Goal: Information Seeking & Learning: Learn about a topic

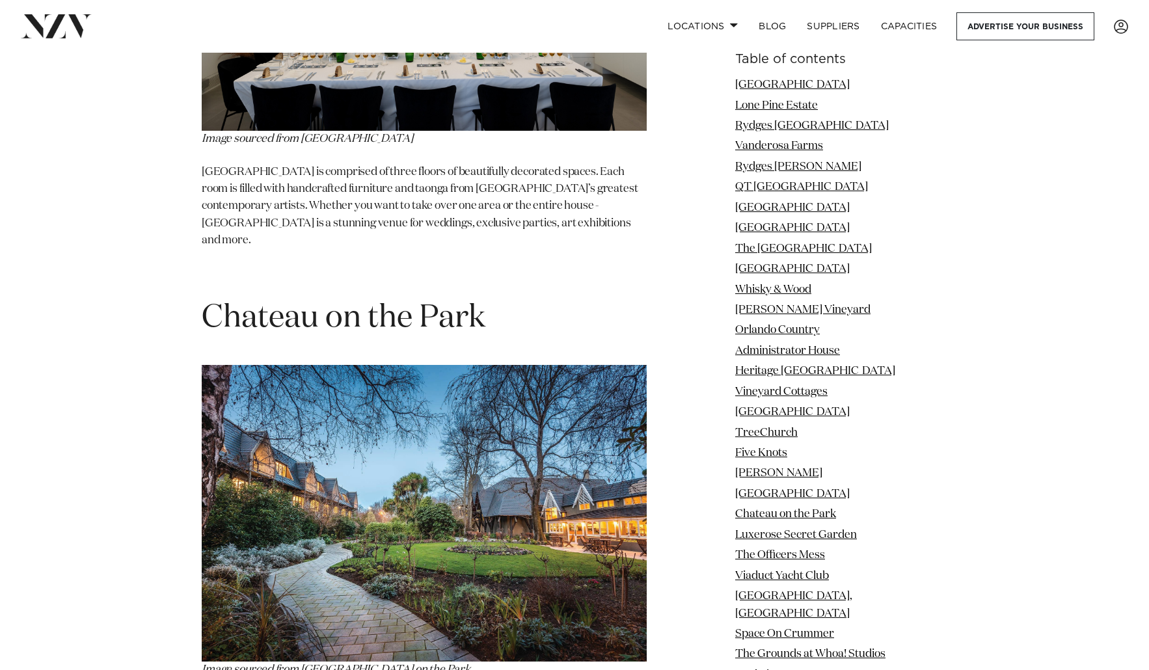
scroll to position [12301, 0]
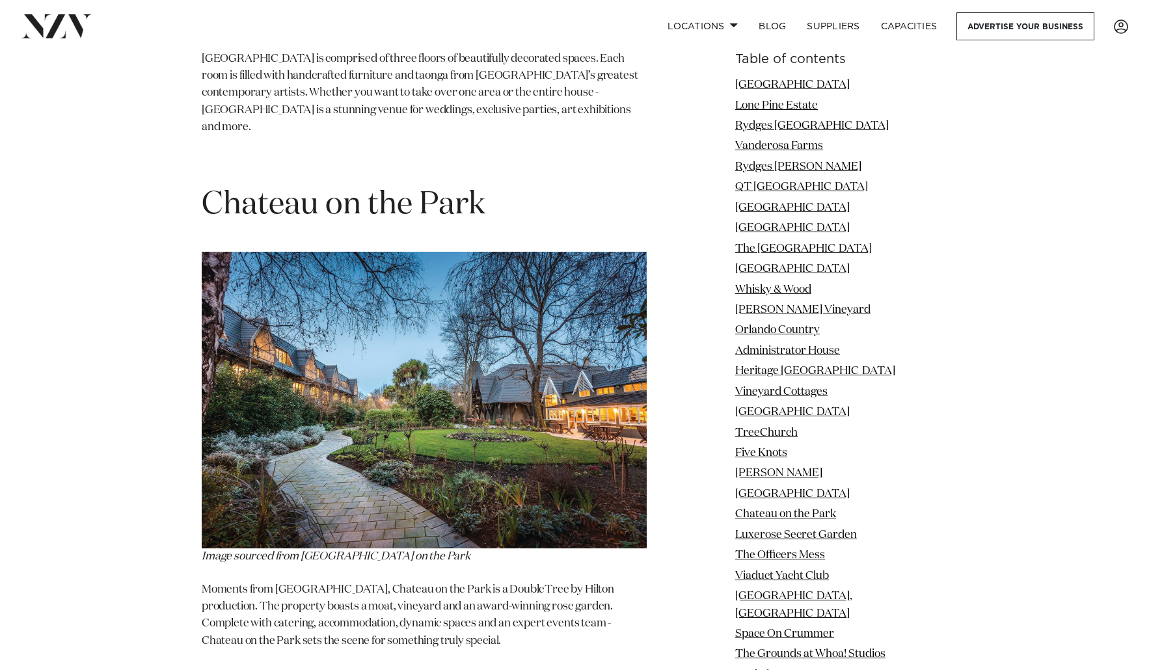
click at [437, 332] on img at bounding box center [424, 400] width 445 height 297
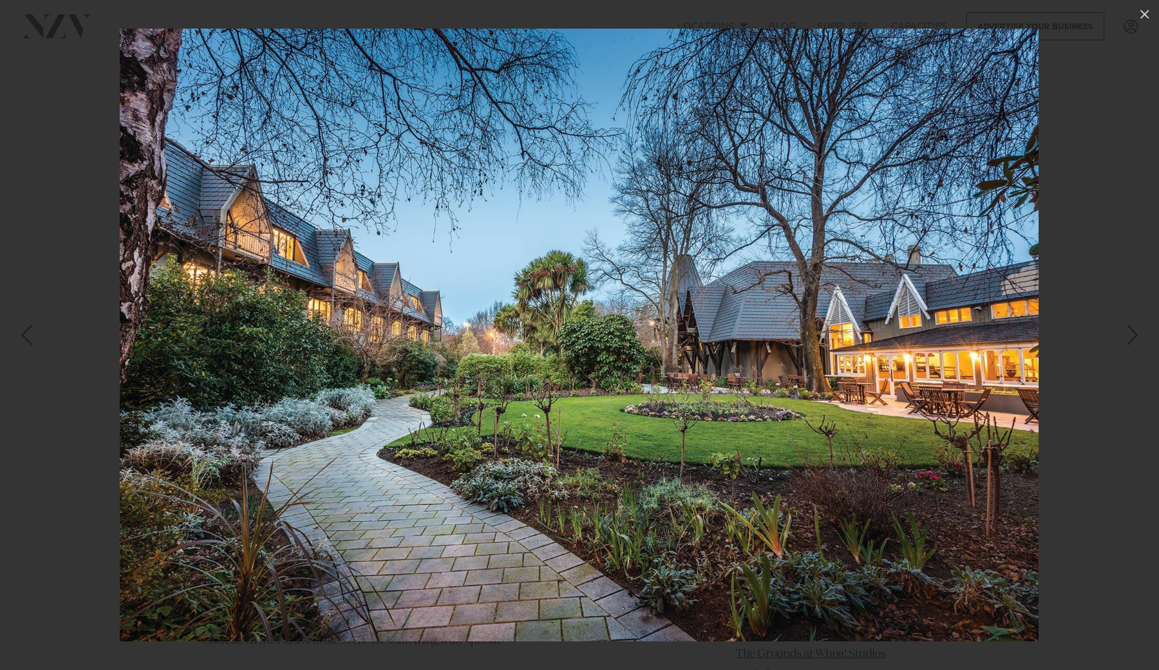
click at [973, 342] on link at bounding box center [1136, 335] width 46 height 65
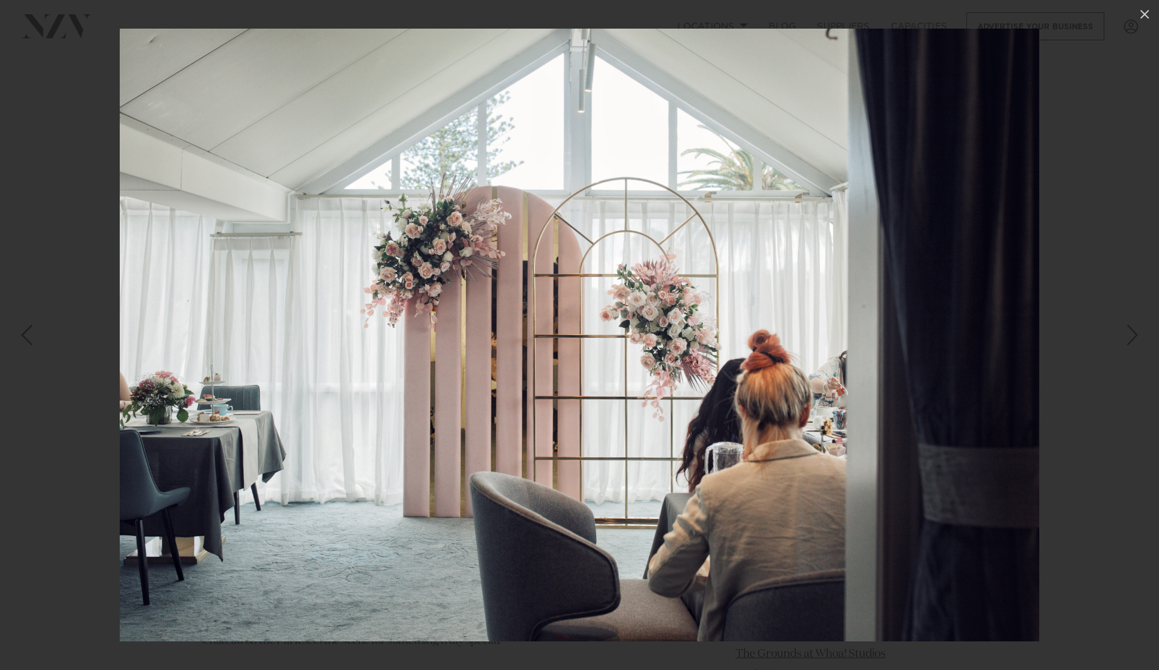
click at [973, 339] on div "Next slide" at bounding box center [1133, 335] width 18 height 25
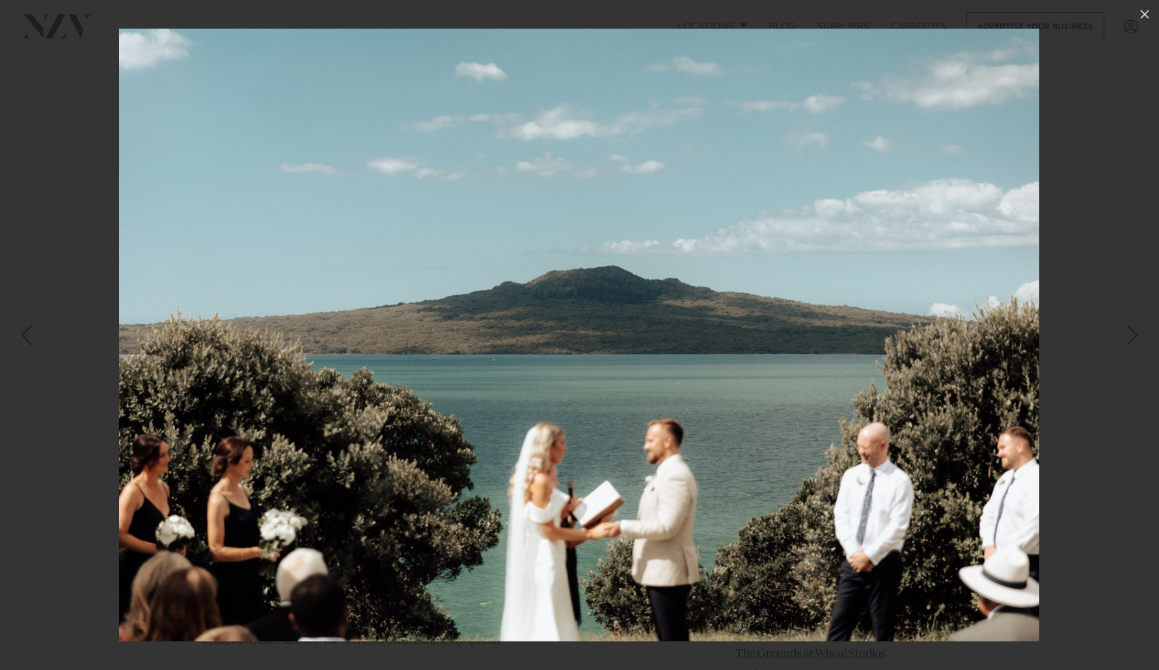
click at [973, 339] on div "Next slide" at bounding box center [1133, 335] width 18 height 25
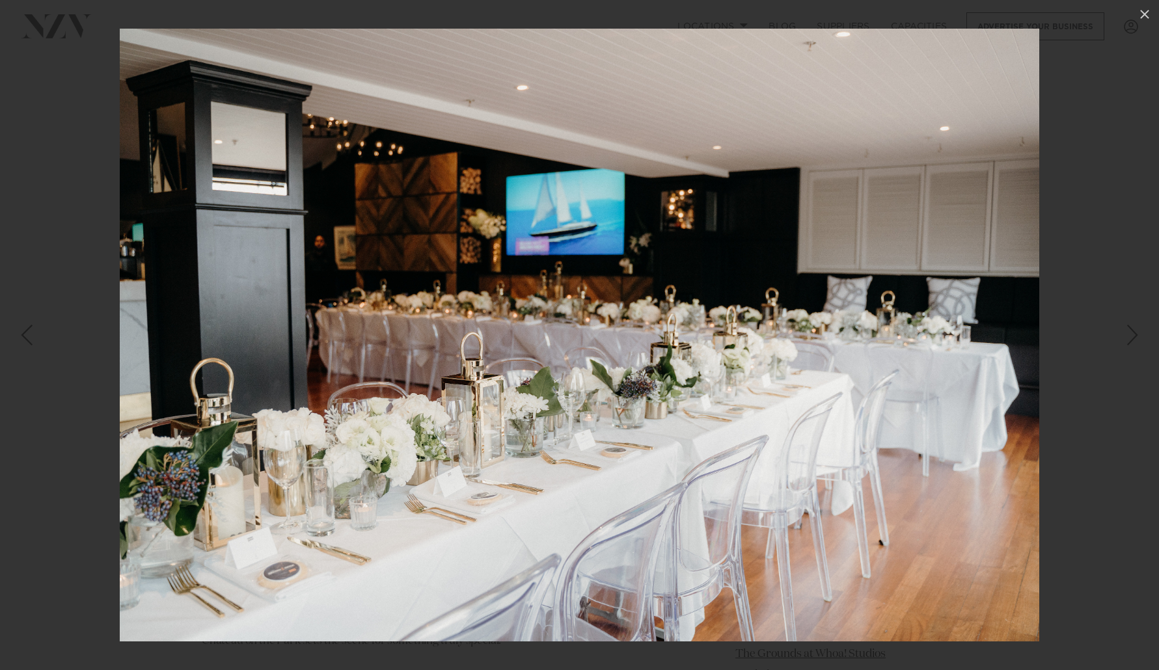
click at [973, 339] on div "Next slide" at bounding box center [1133, 335] width 18 height 25
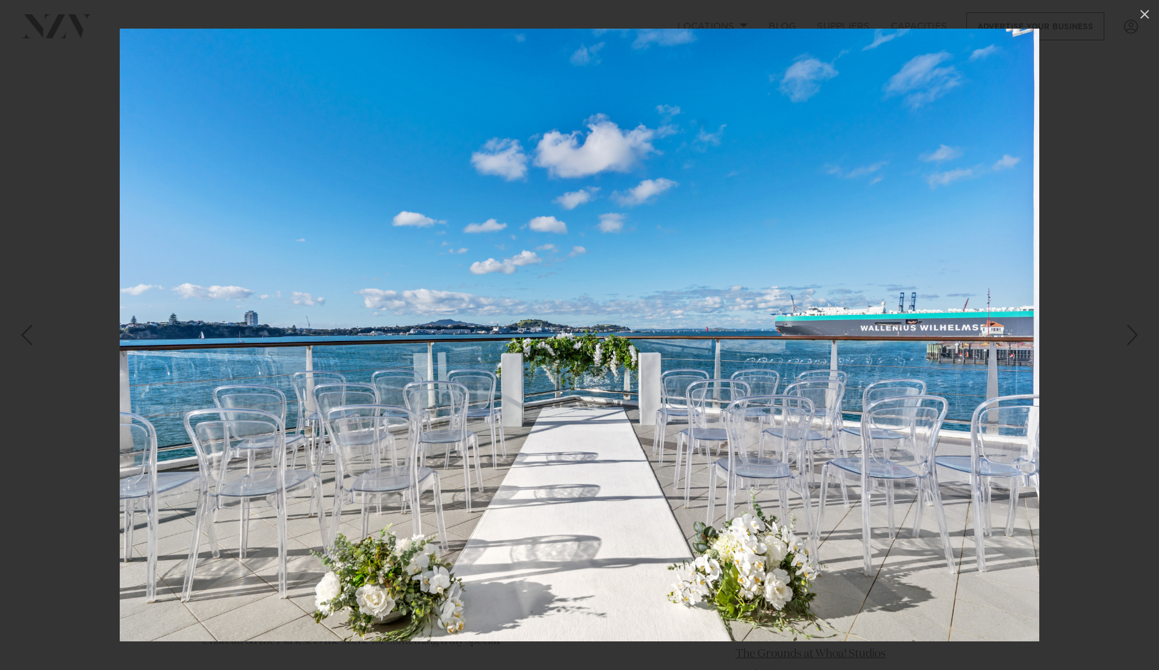
click at [973, 339] on div "Next slide" at bounding box center [1133, 335] width 18 height 25
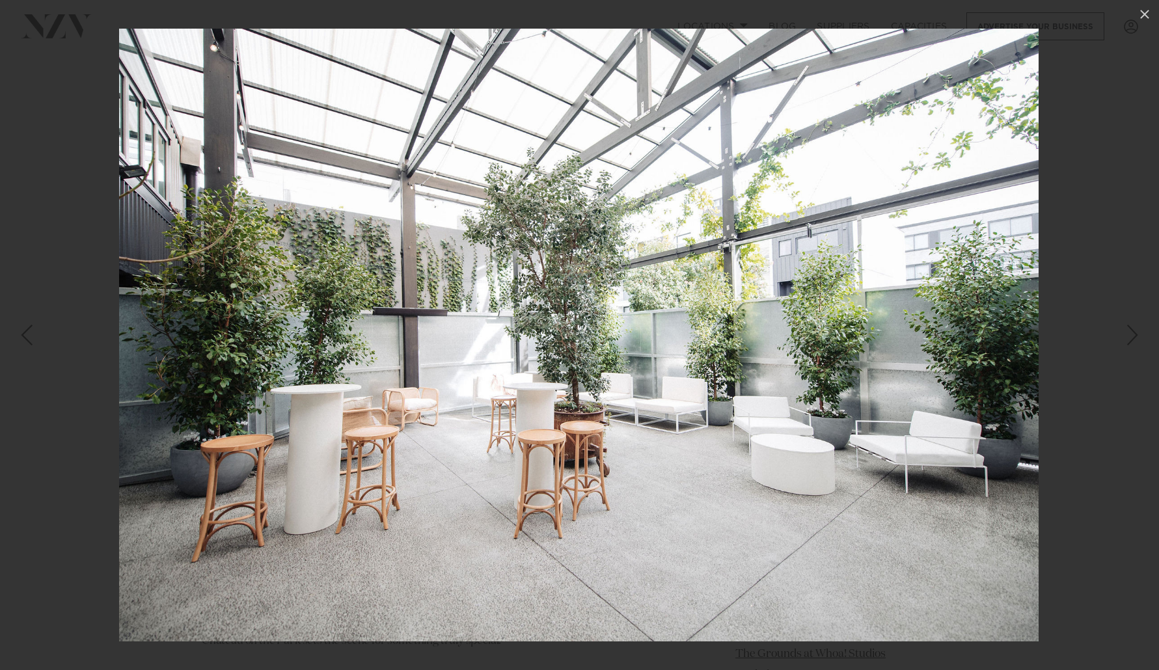
click at [973, 339] on div "Next slide" at bounding box center [1133, 335] width 18 height 25
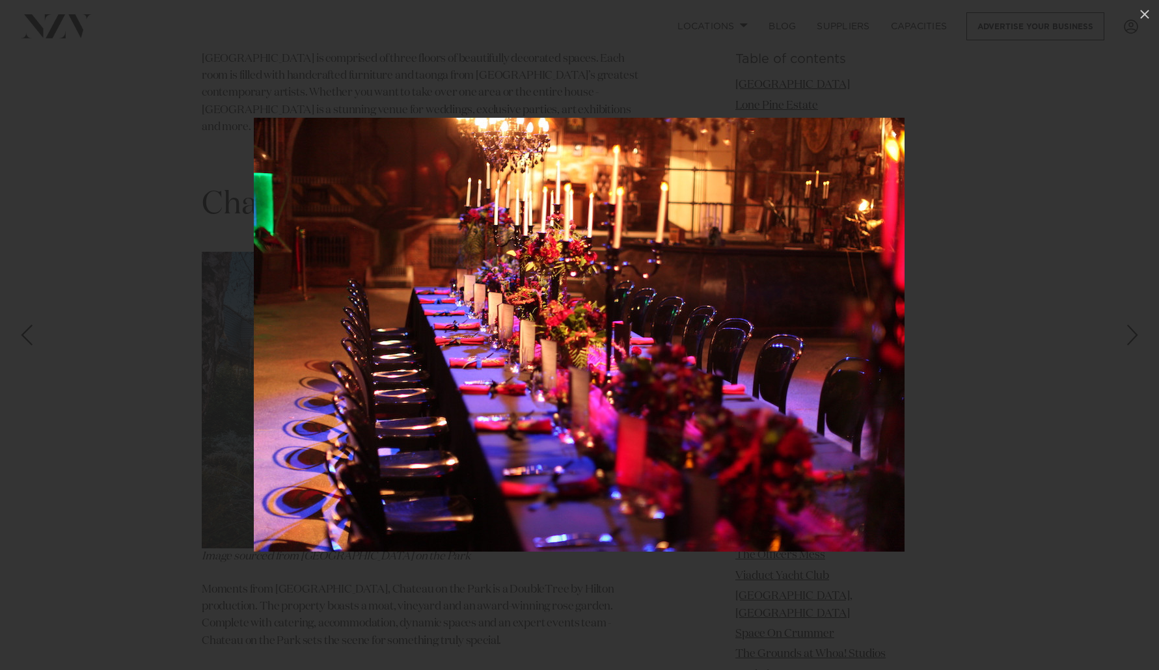
click at [973, 339] on div "Next slide" at bounding box center [1133, 335] width 18 height 25
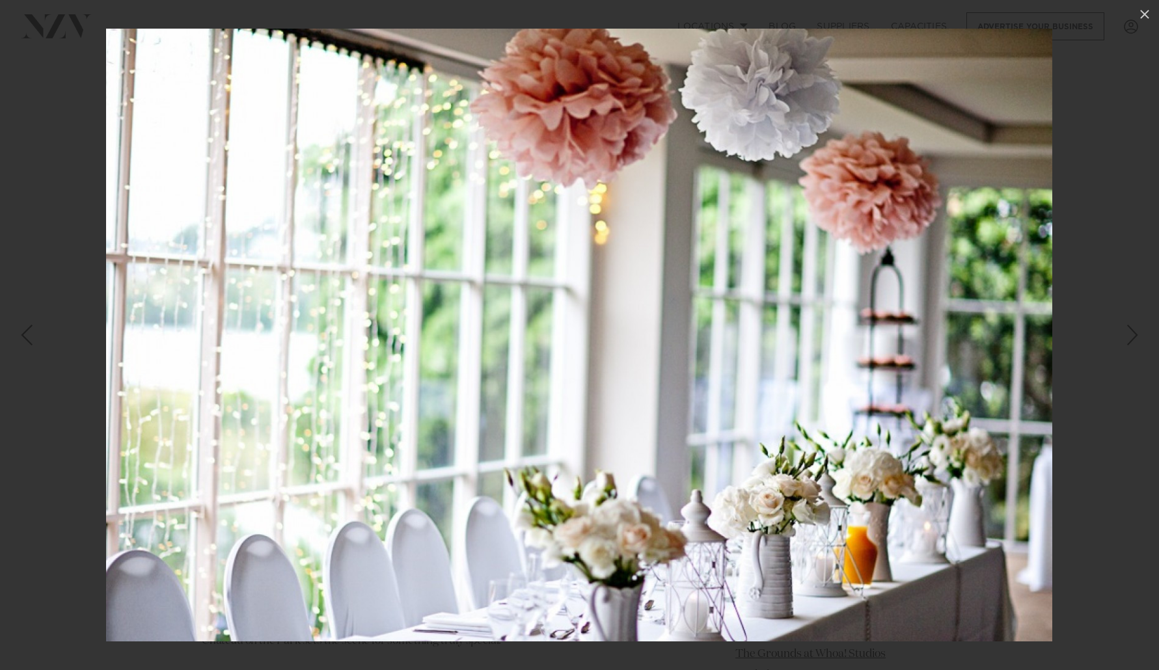
click at [973, 339] on div "Next slide" at bounding box center [1133, 335] width 18 height 25
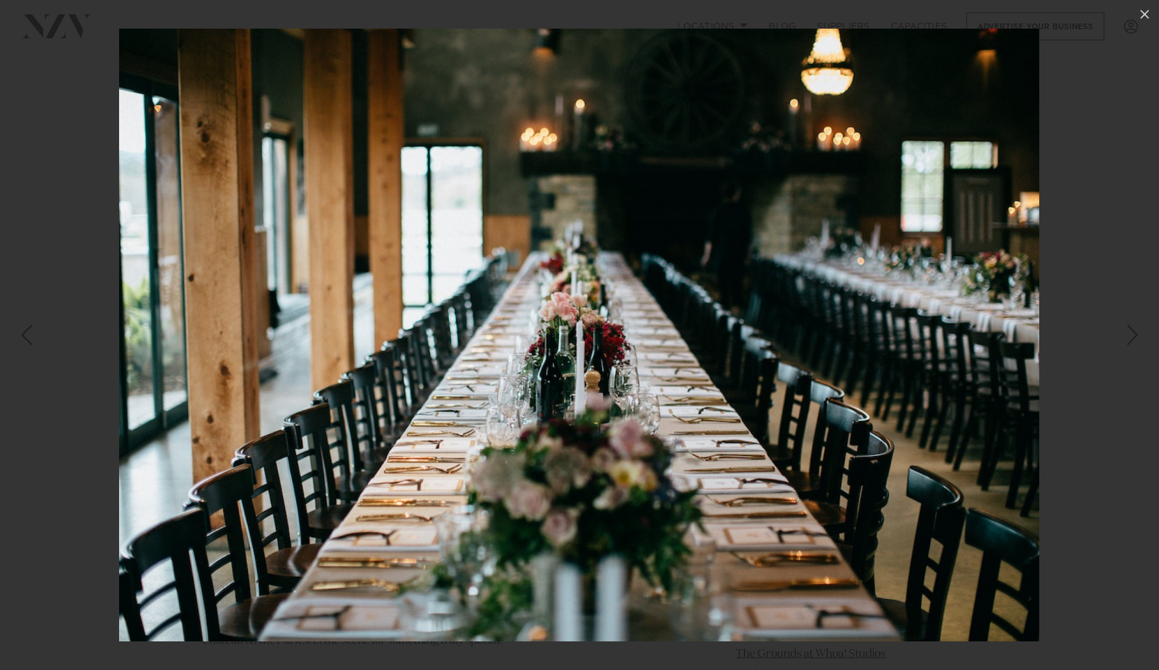
click at [973, 339] on div "Next slide" at bounding box center [1133, 335] width 18 height 25
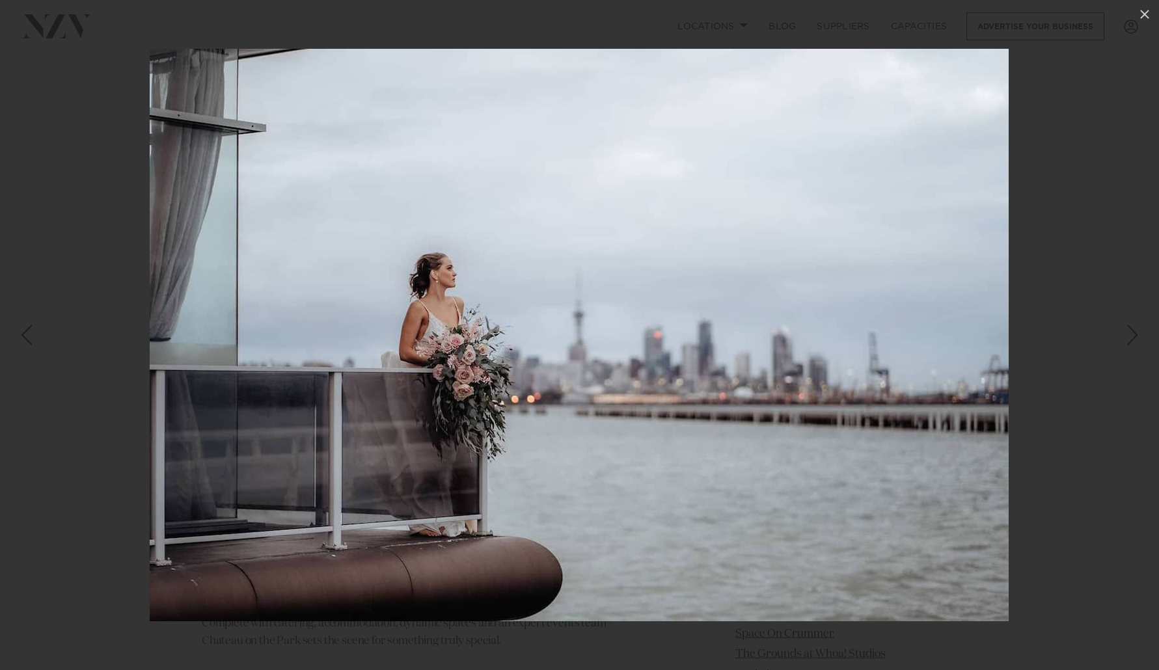
click at [973, 339] on div "Next slide" at bounding box center [1133, 335] width 18 height 25
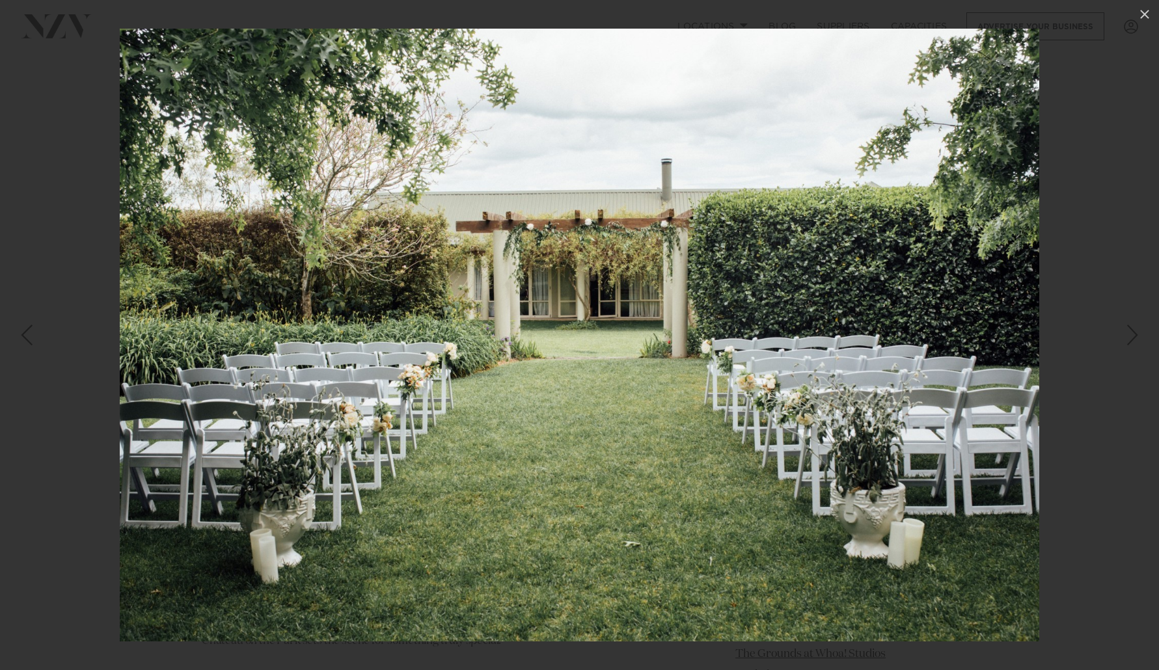
click at [973, 339] on div "Next slide" at bounding box center [1133, 335] width 18 height 25
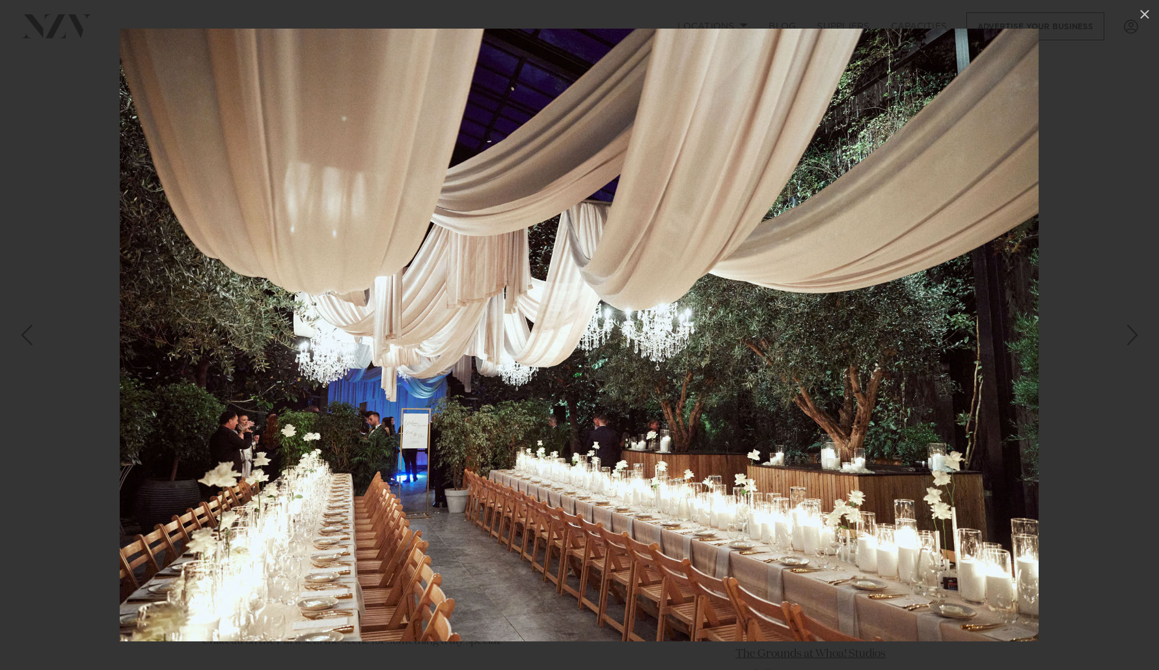
click at [973, 339] on div "Next slide" at bounding box center [1133, 335] width 18 height 25
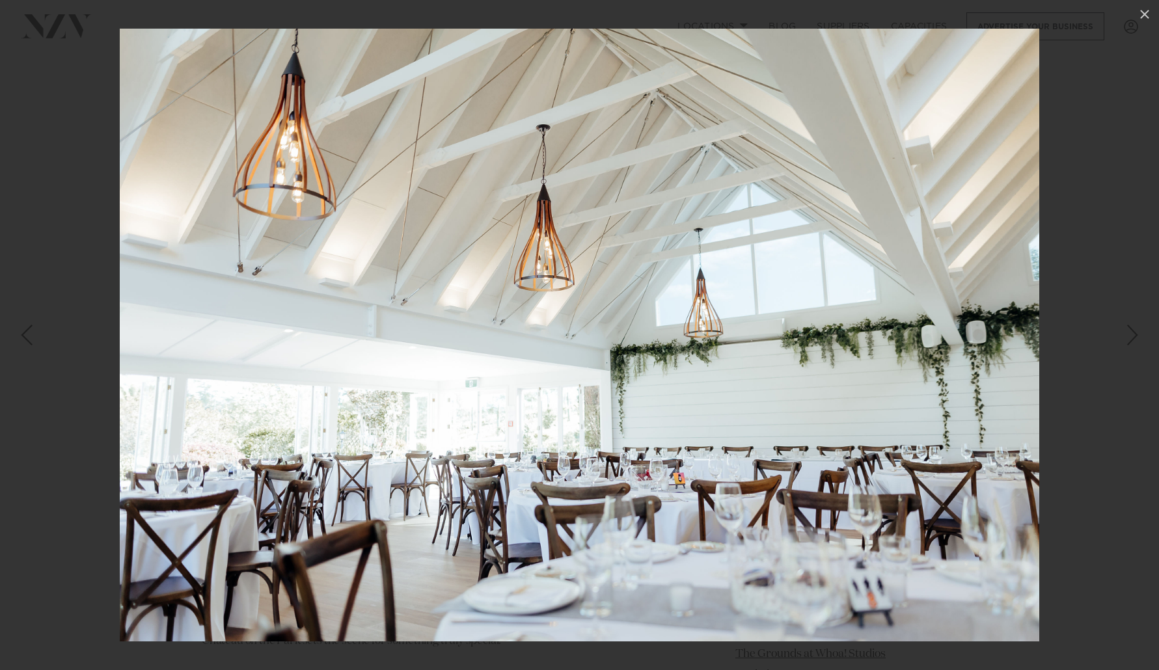
click at [973, 339] on div "Next slide" at bounding box center [1133, 335] width 18 height 25
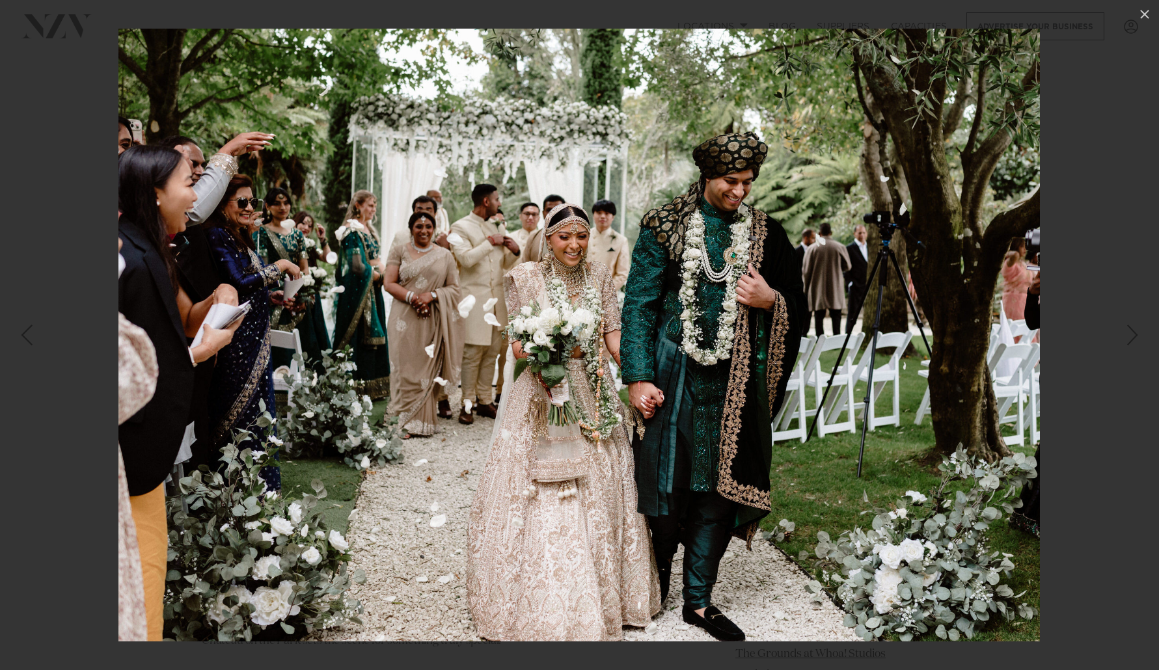
click at [973, 339] on div "Next slide" at bounding box center [1133, 335] width 18 height 25
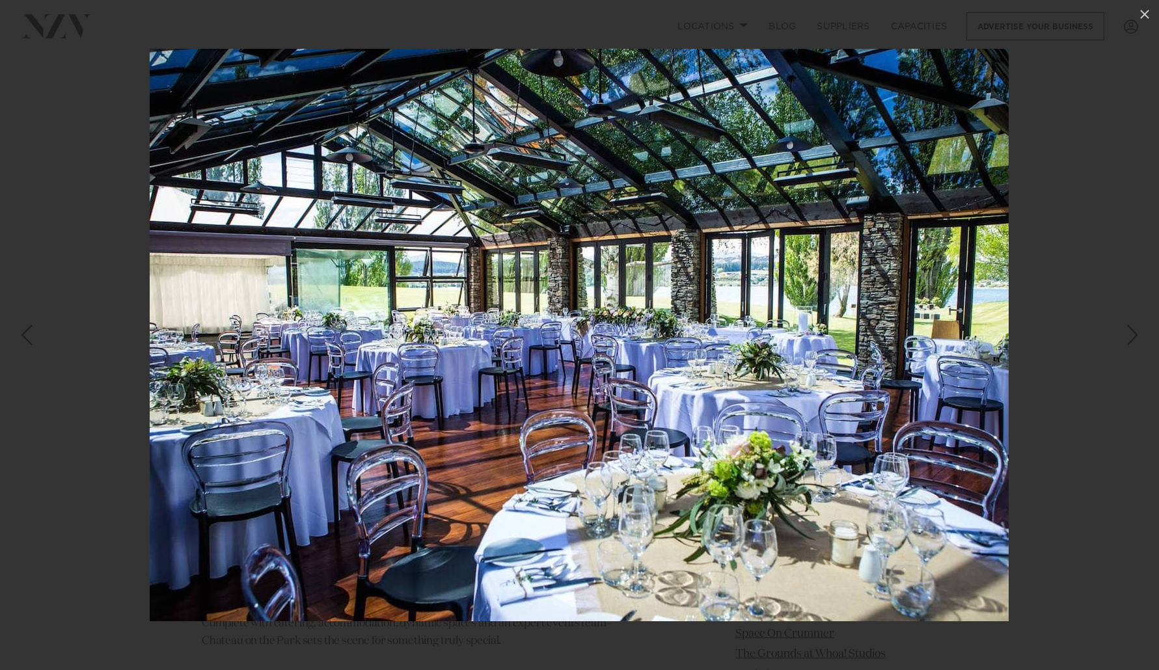
click at [973, 339] on div "Next slide" at bounding box center [1133, 335] width 18 height 25
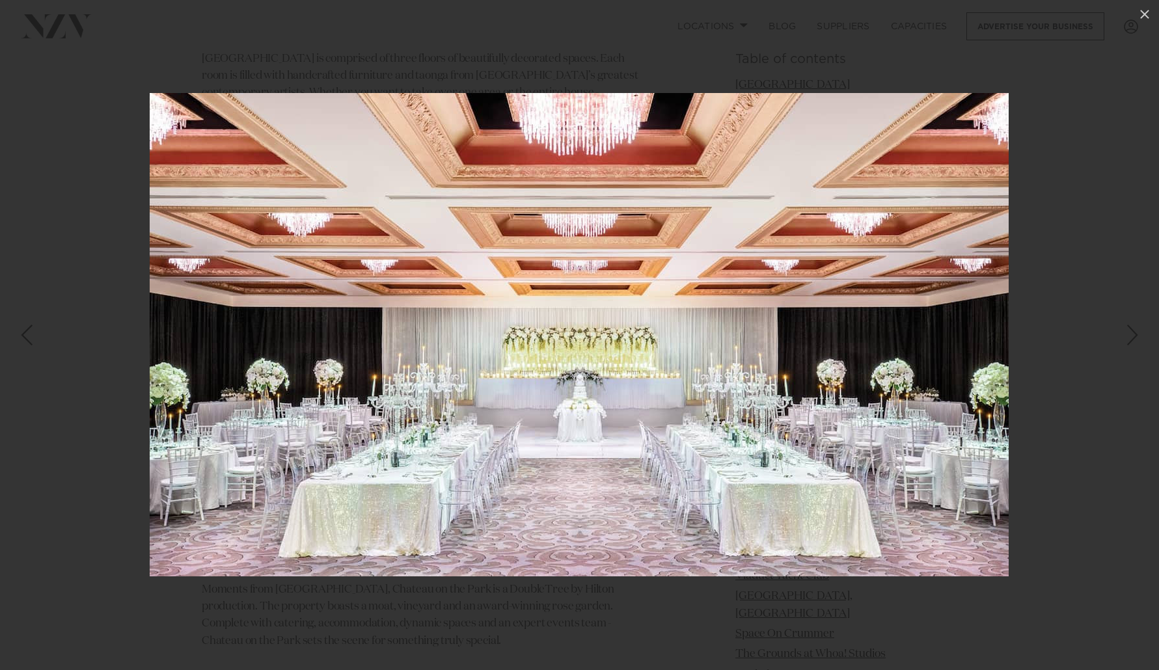
click at [973, 339] on div "Next slide" at bounding box center [1133, 335] width 18 height 25
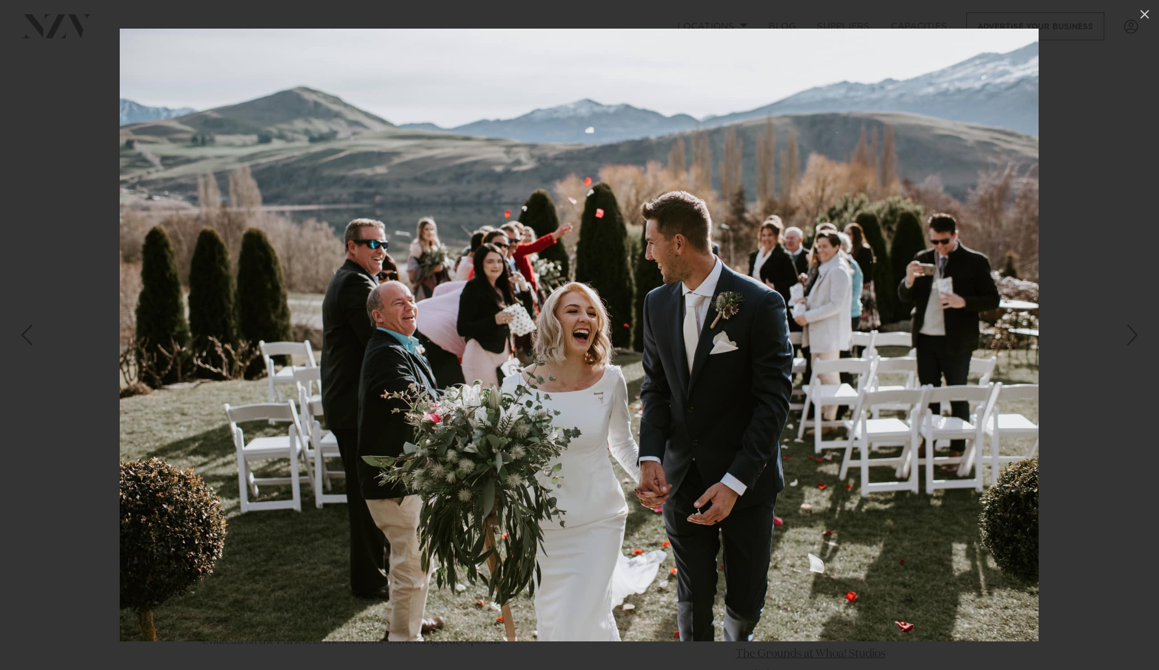
click at [973, 339] on div "Next slide" at bounding box center [1133, 335] width 18 height 25
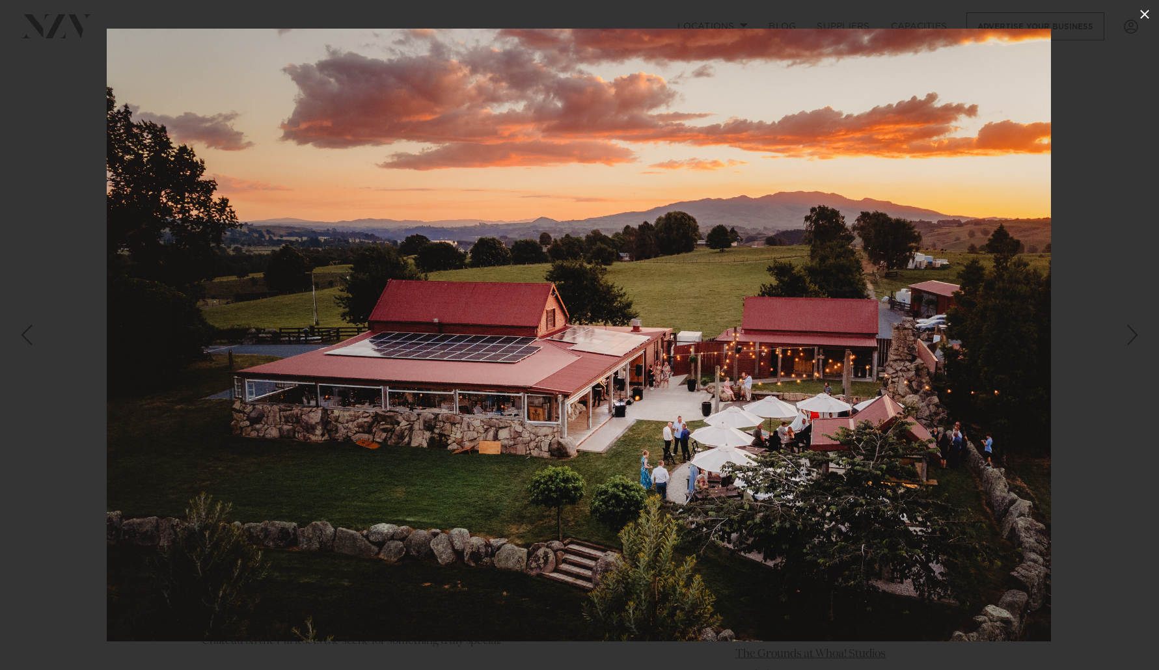
click at [973, 12] on icon at bounding box center [1145, 15] width 16 height 16
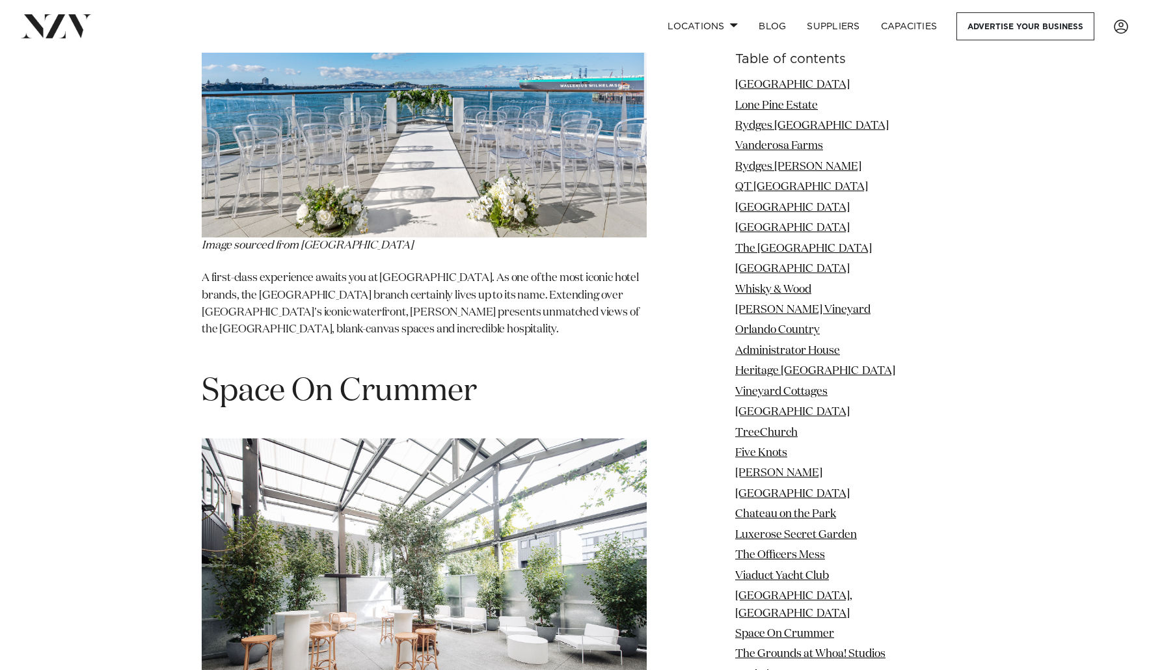
scroll to position [15164, 0]
